Goal: Task Accomplishment & Management: Manage account settings

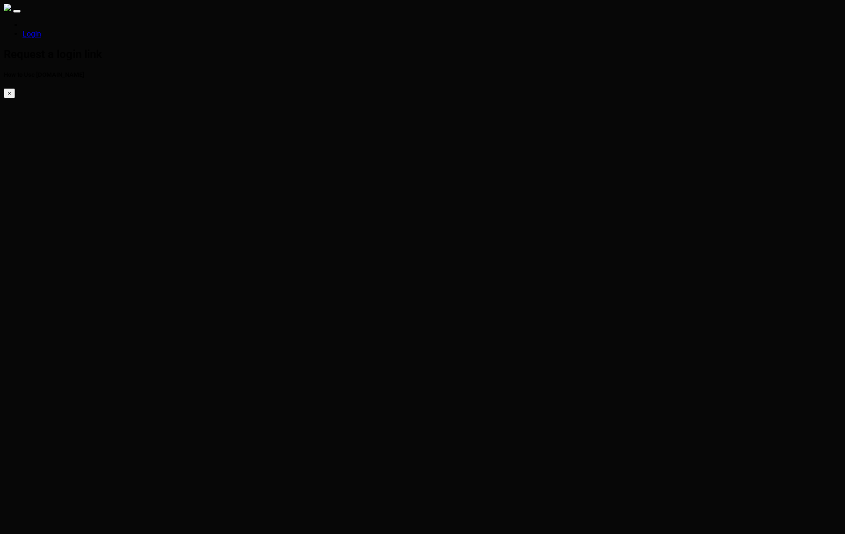
type input "[PERSON_NAME][EMAIL_ADDRESS][PERSON_NAME][DOMAIN_NAME]"
click at [464, 499] on html "Login Request a login link How to Use [DOMAIN_NAME] × Enter your email to recei…" at bounding box center [422, 405] width 845 height 810
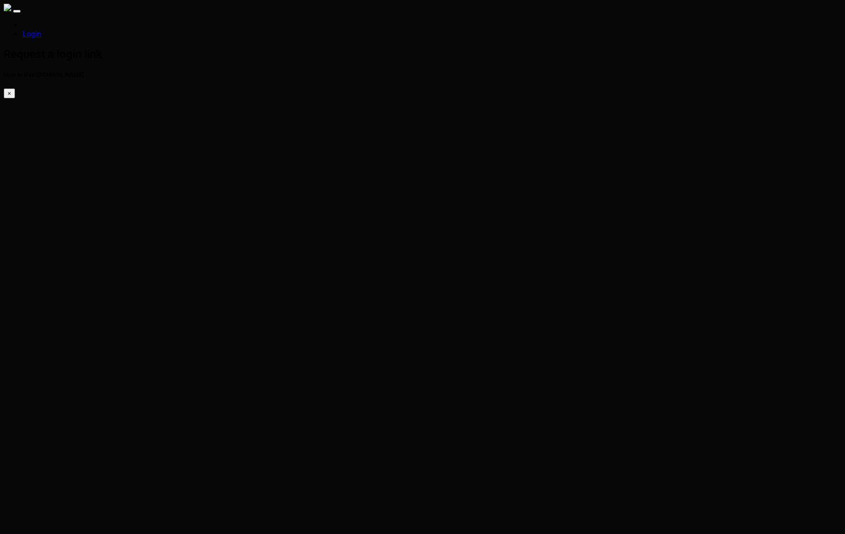
click at [604, 529] on html "Login Check your e-mail now. How to Use [DOMAIN_NAME] × Check your email for a …" at bounding box center [422, 392] width 845 height 784
